Goal: Task Accomplishment & Management: Use online tool/utility

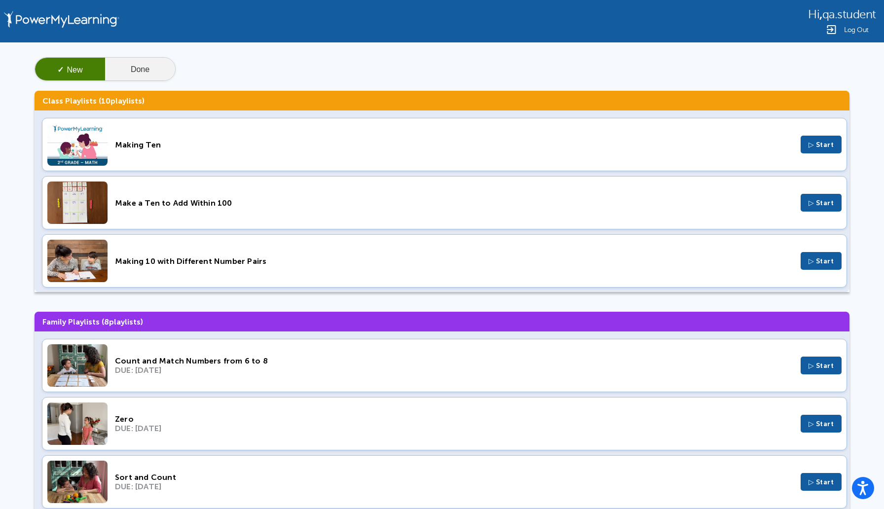
click at [160, 69] on button "Done" at bounding box center [140, 70] width 70 height 24
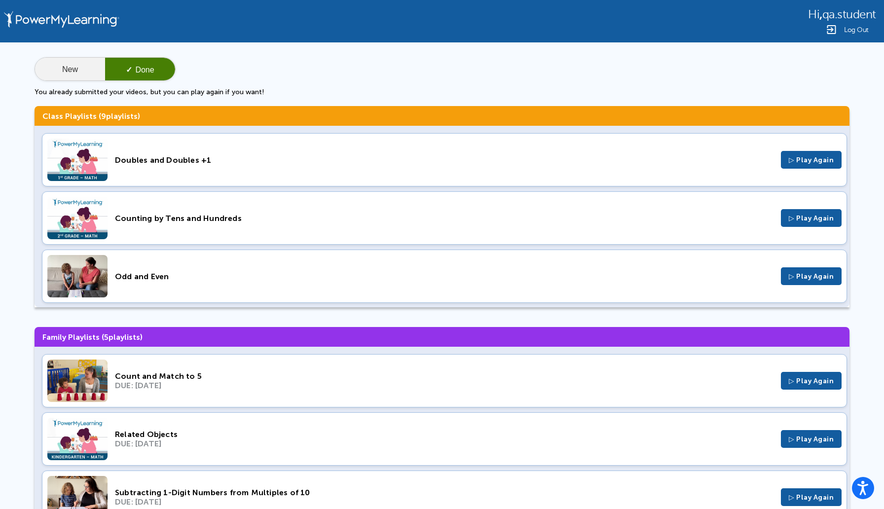
click at [74, 71] on button "New" at bounding box center [70, 70] width 70 height 24
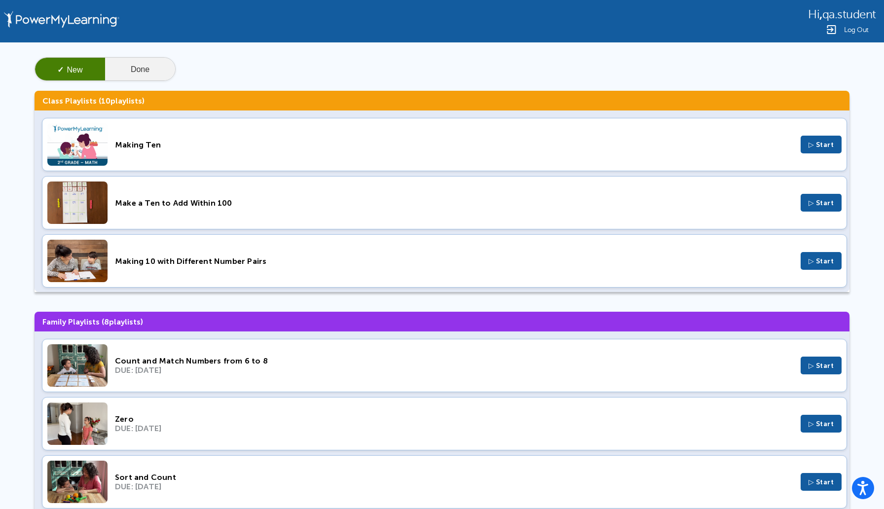
click at [158, 73] on button "Done" at bounding box center [140, 70] width 70 height 24
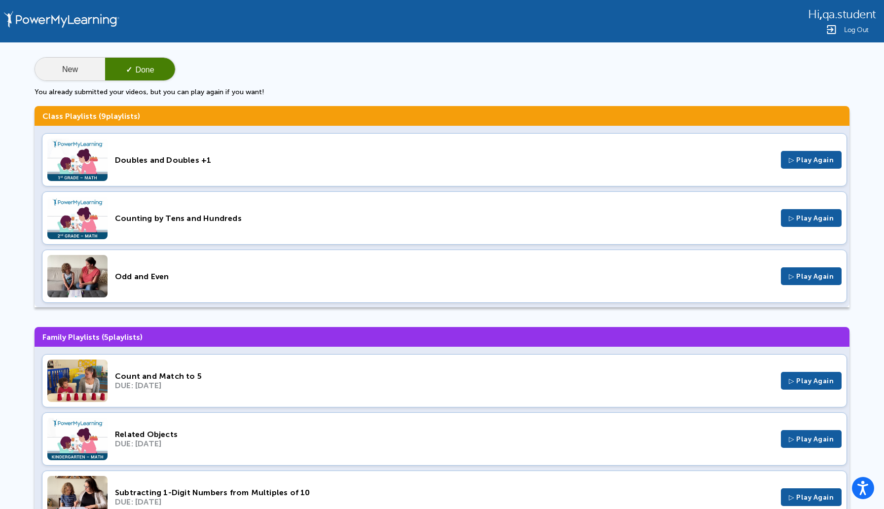
click at [75, 70] on button "New" at bounding box center [70, 70] width 70 height 24
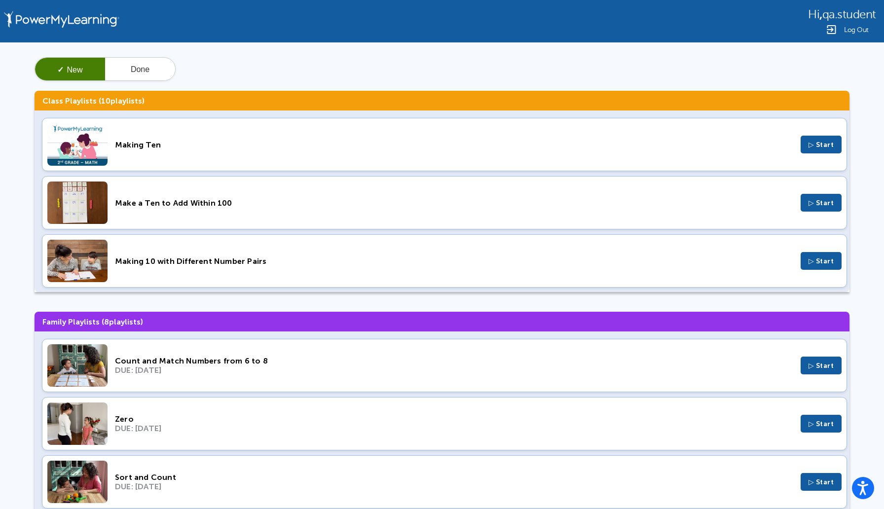
click at [819, 142] on span "▷ Start" at bounding box center [821, 145] width 26 height 8
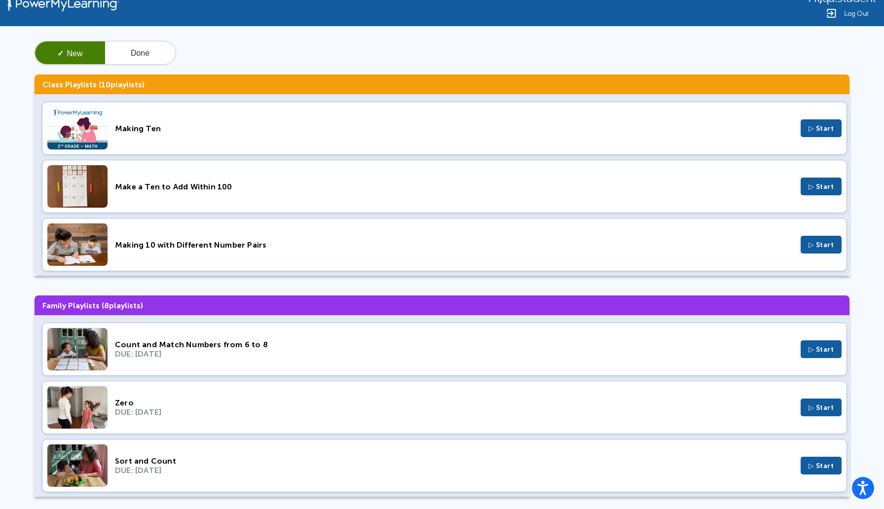
scroll to position [27, 0]
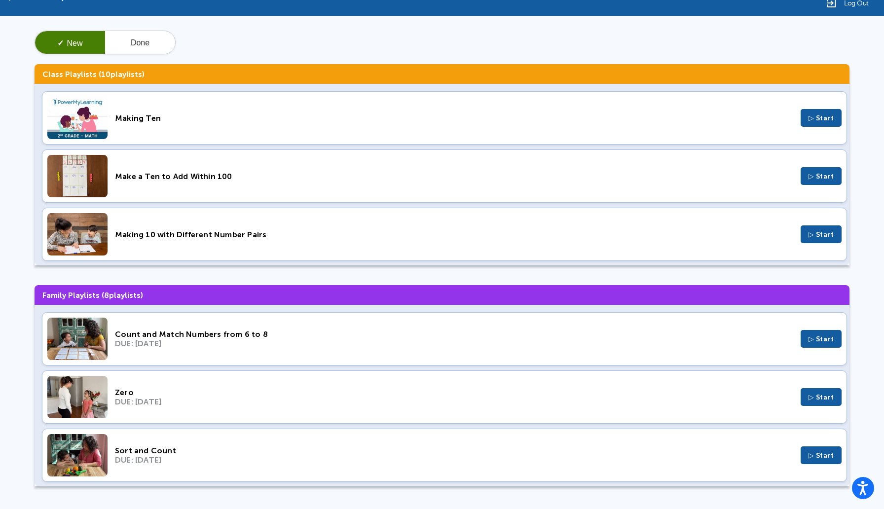
click at [817, 339] on span "▷ Start" at bounding box center [821, 339] width 26 height 8
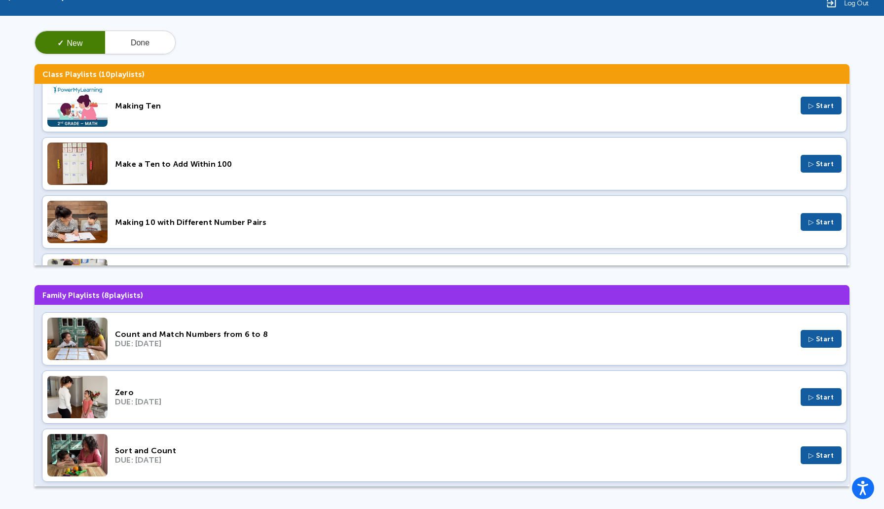
scroll to position [18, 0]
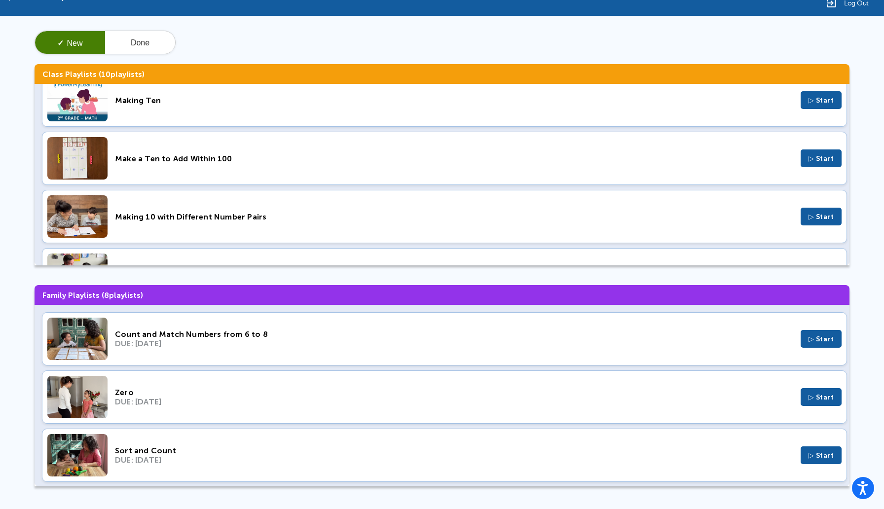
click at [833, 216] on span "▷ Start" at bounding box center [821, 217] width 26 height 8
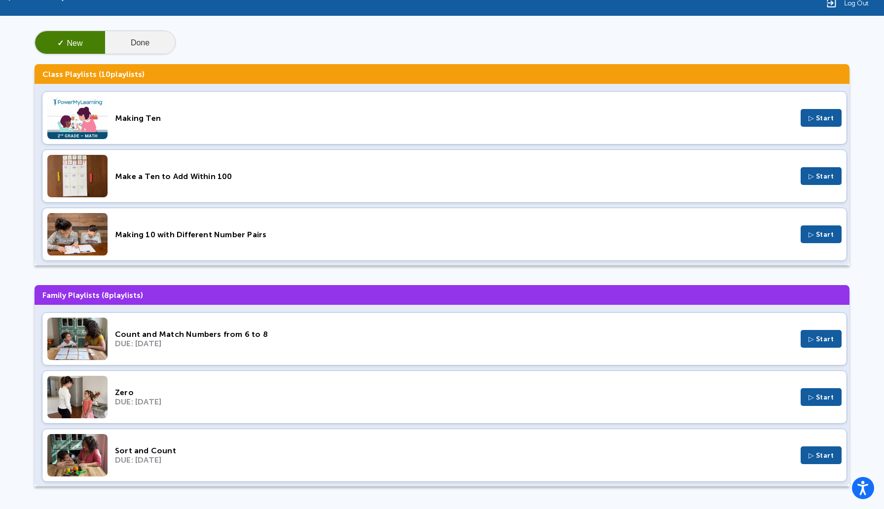
click at [152, 41] on button "Done" at bounding box center [140, 43] width 70 height 24
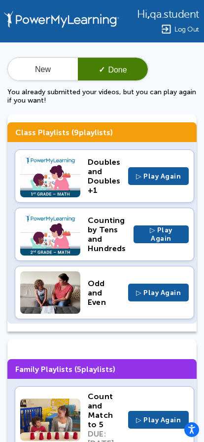
click at [41, 70] on button "New" at bounding box center [43, 70] width 70 height 24
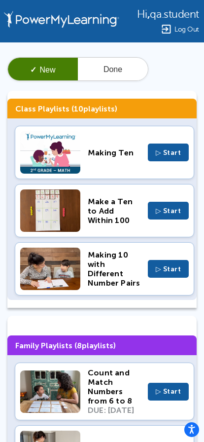
click at [108, 77] on button "Done" at bounding box center [113, 70] width 70 height 24
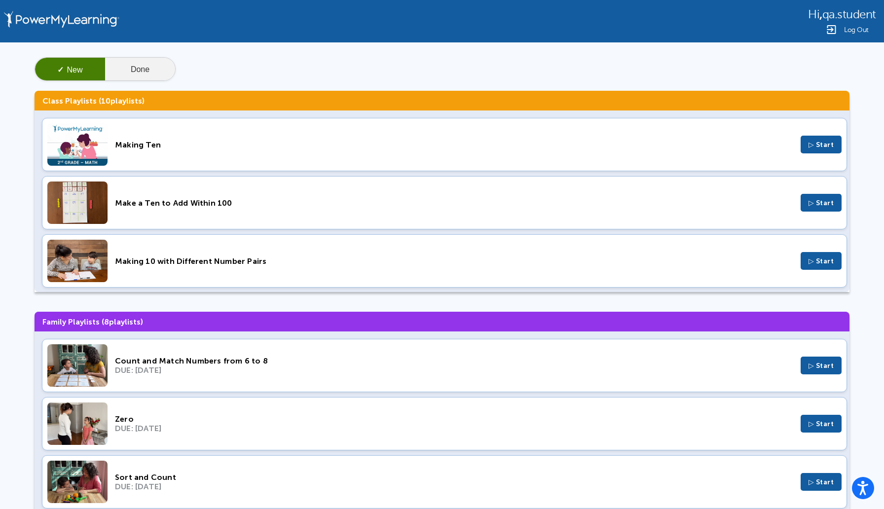
click at [149, 70] on button "Done" at bounding box center [140, 70] width 70 height 24
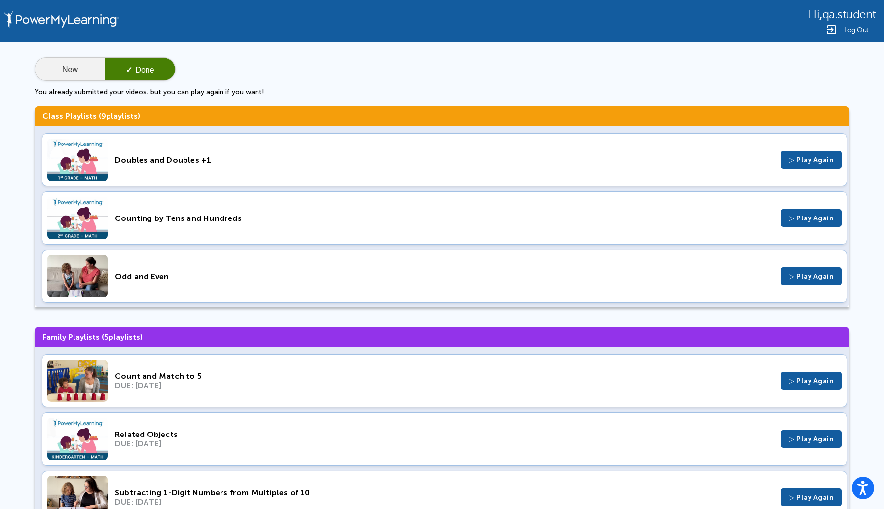
click at [54, 78] on button "New" at bounding box center [70, 70] width 70 height 24
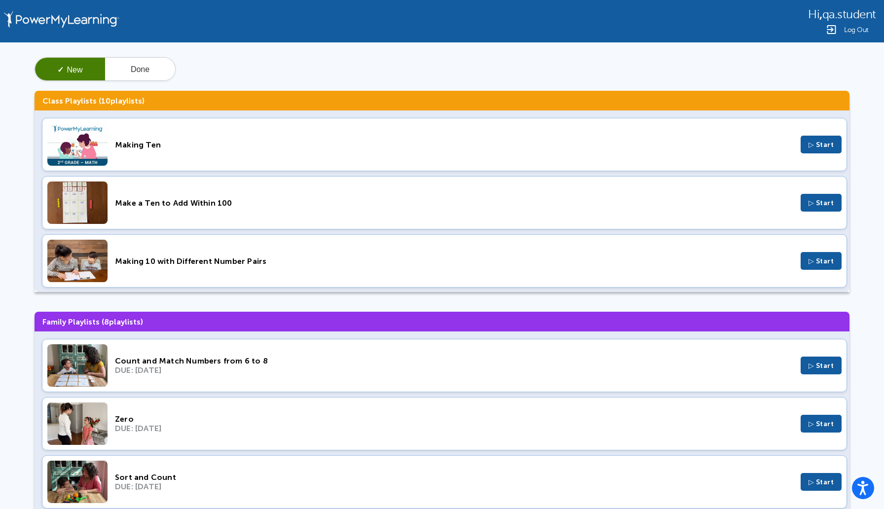
click at [808, 143] on span "▷ Start" at bounding box center [821, 145] width 26 height 8
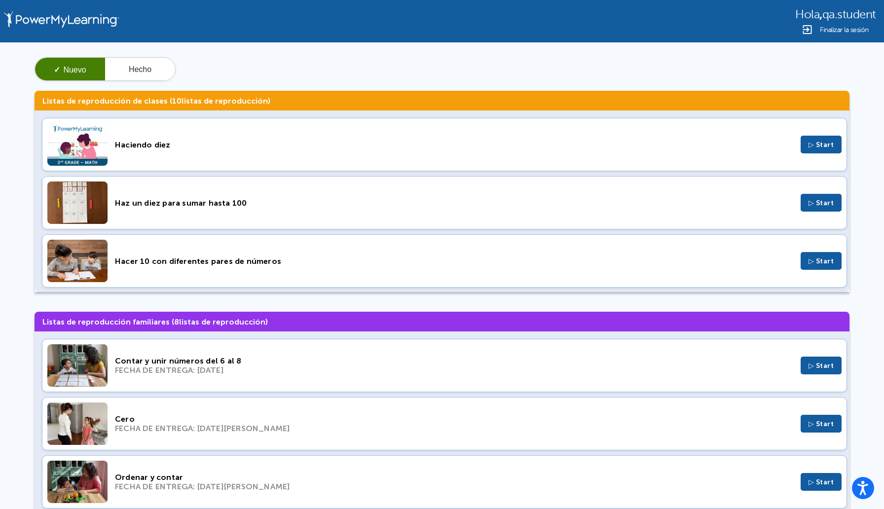
click at [382, 67] on div "✓ Nuevo Hecho" at bounding box center [442, 69] width 815 height 24
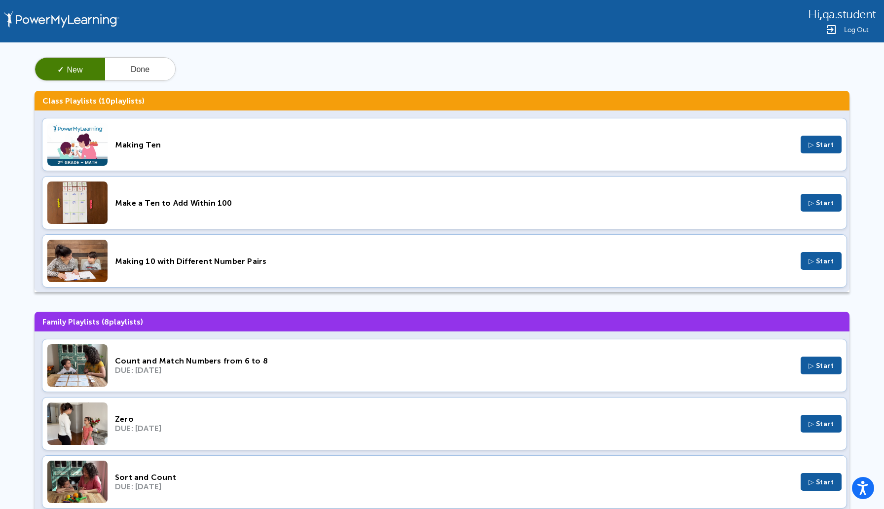
click at [392, 6] on div "Hi , qa.student Log Out" at bounding box center [442, 21] width 884 height 42
